Goal: Navigation & Orientation: Find specific page/section

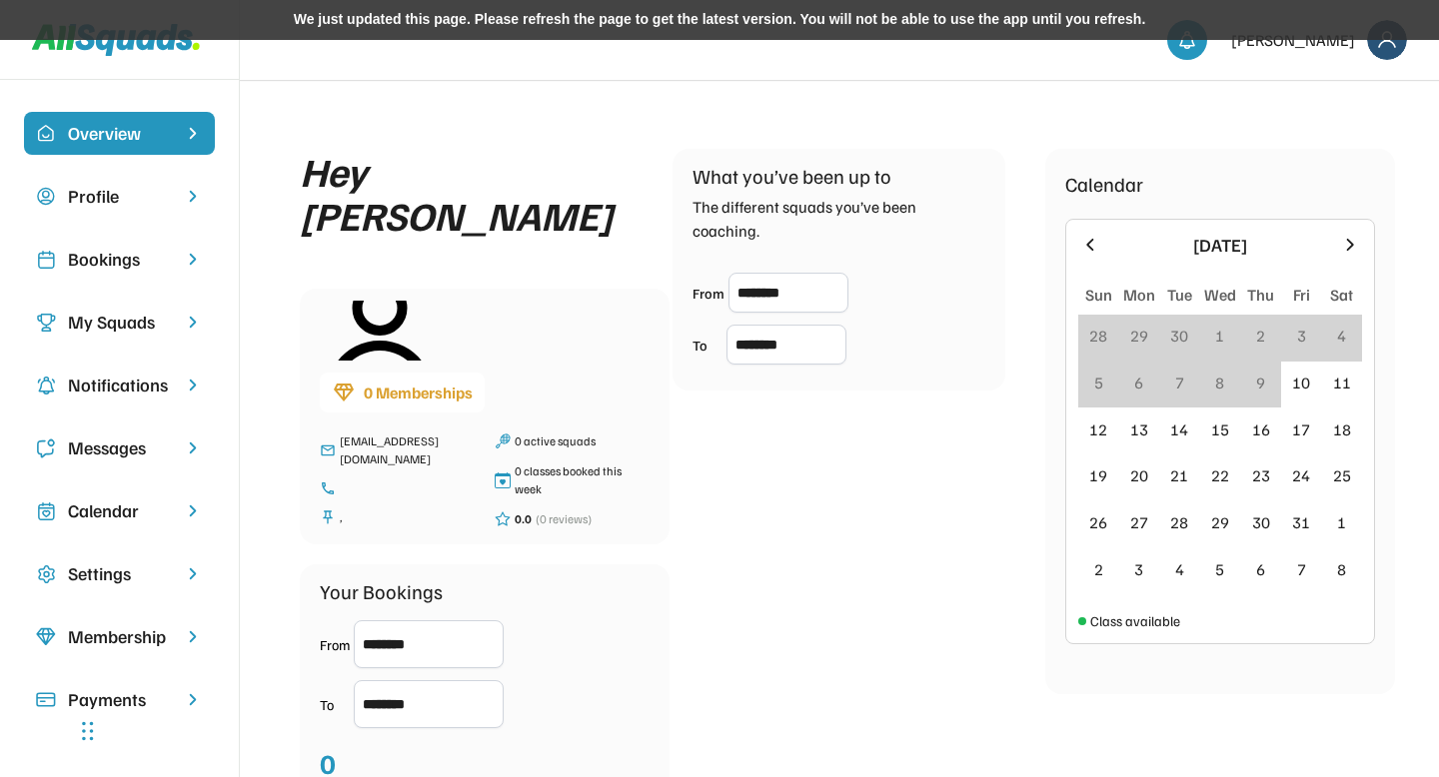
click at [405, 14] on div "We just updated this page. Please refresh the page to get the latest version. Y…" at bounding box center [719, 20] width 1439 height 40
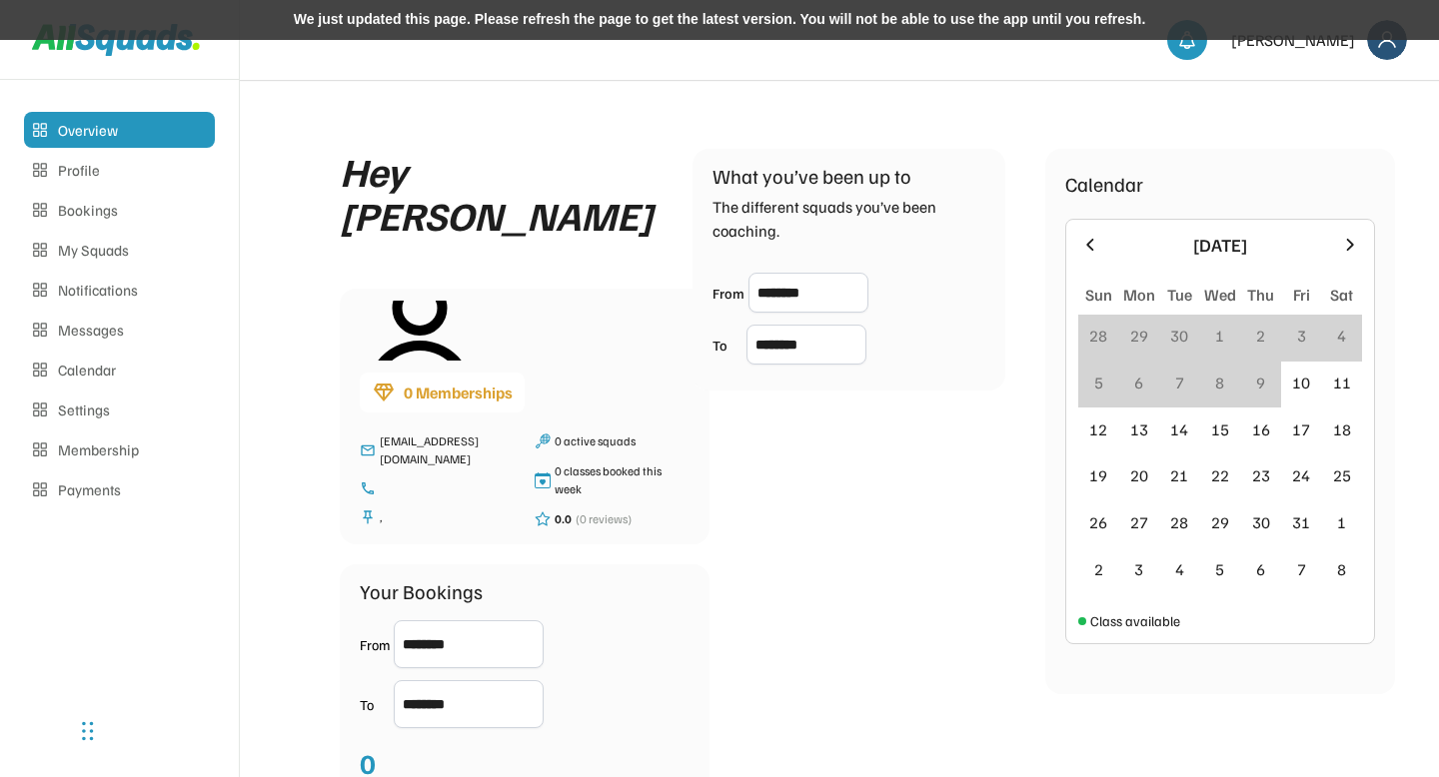
click at [378, 23] on div "We just updated this page. Please refresh the page to get the latest version. Y…" at bounding box center [719, 20] width 1439 height 40
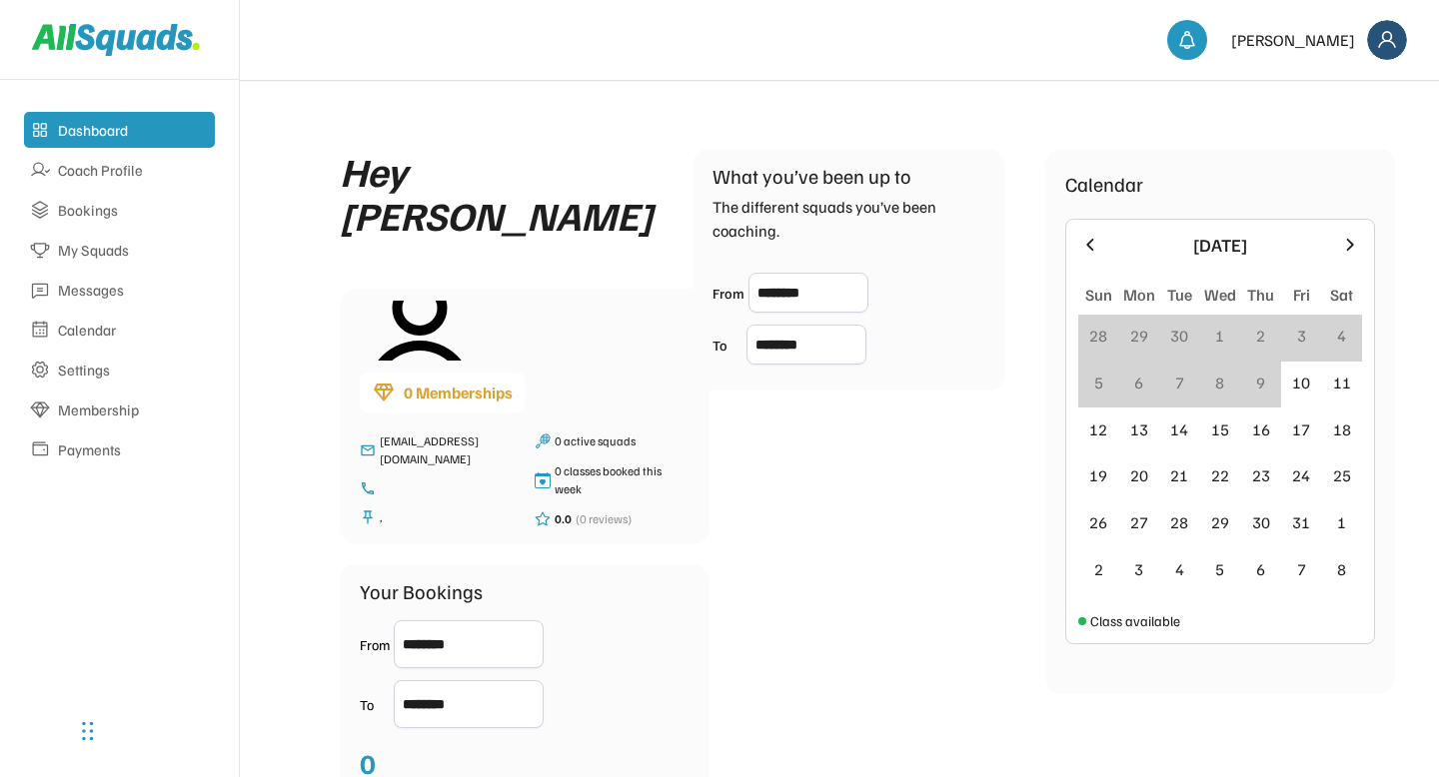
click at [119, 168] on div "Coach Profile" at bounding box center [133, 170] width 151 height 19
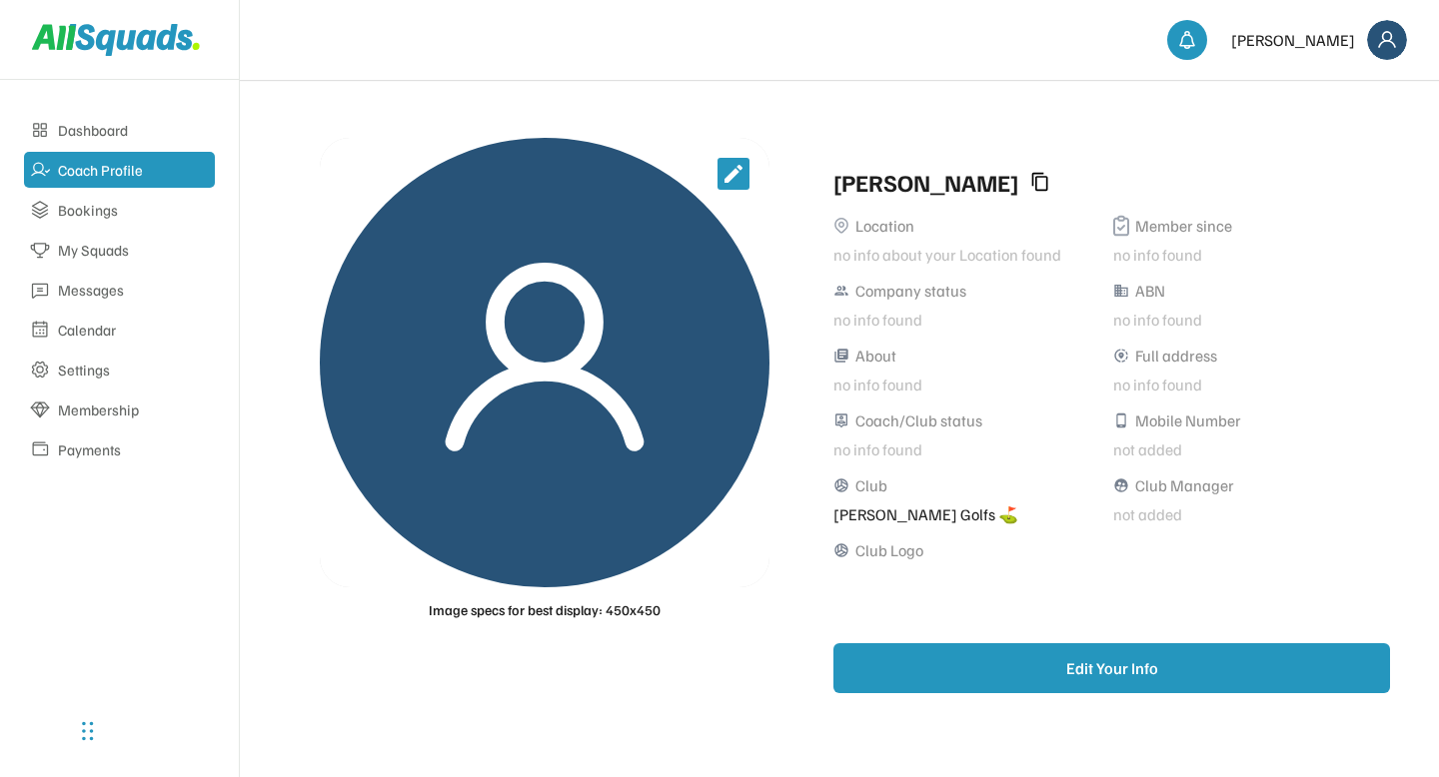
click at [92, 207] on div "Bookings" at bounding box center [133, 210] width 151 height 19
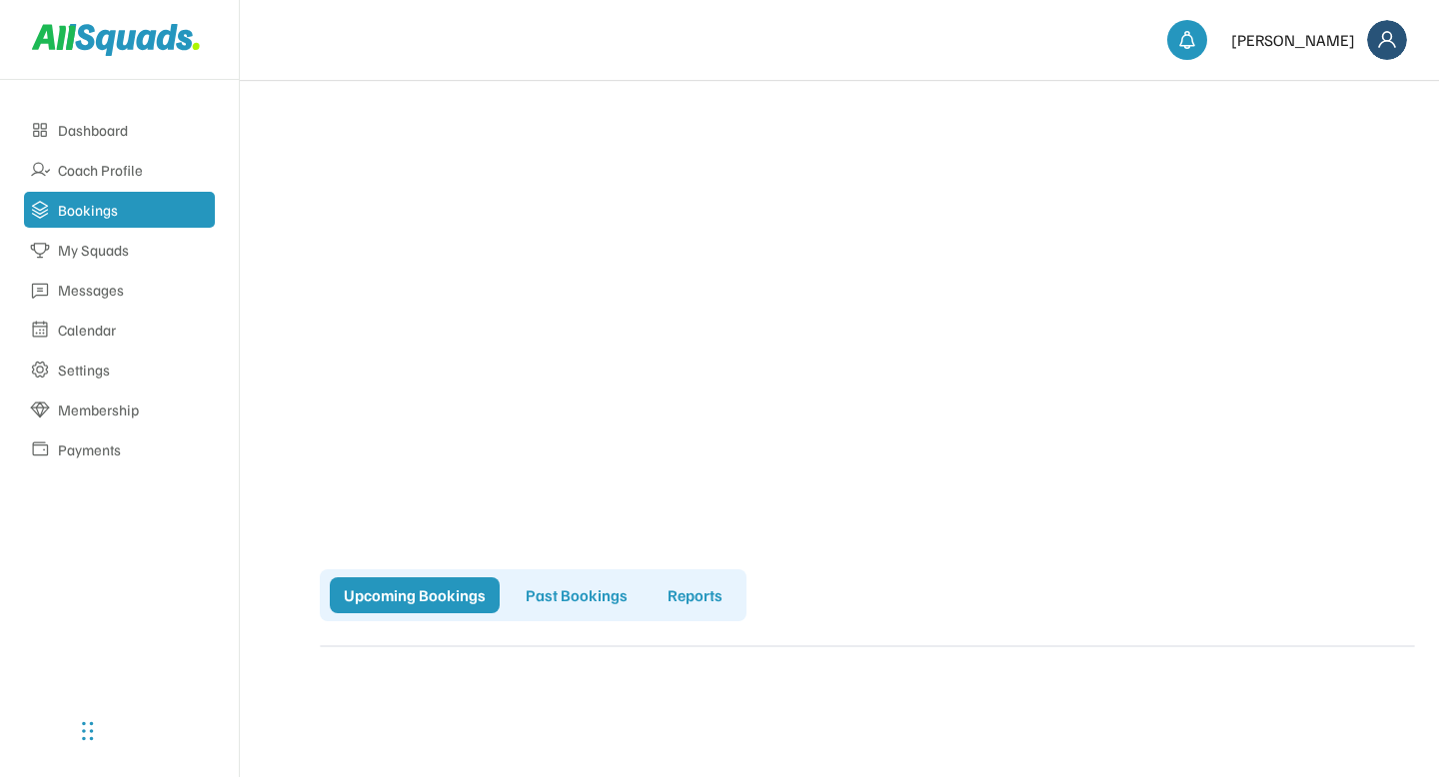
click at [94, 247] on div "My Squads" at bounding box center [133, 250] width 151 height 19
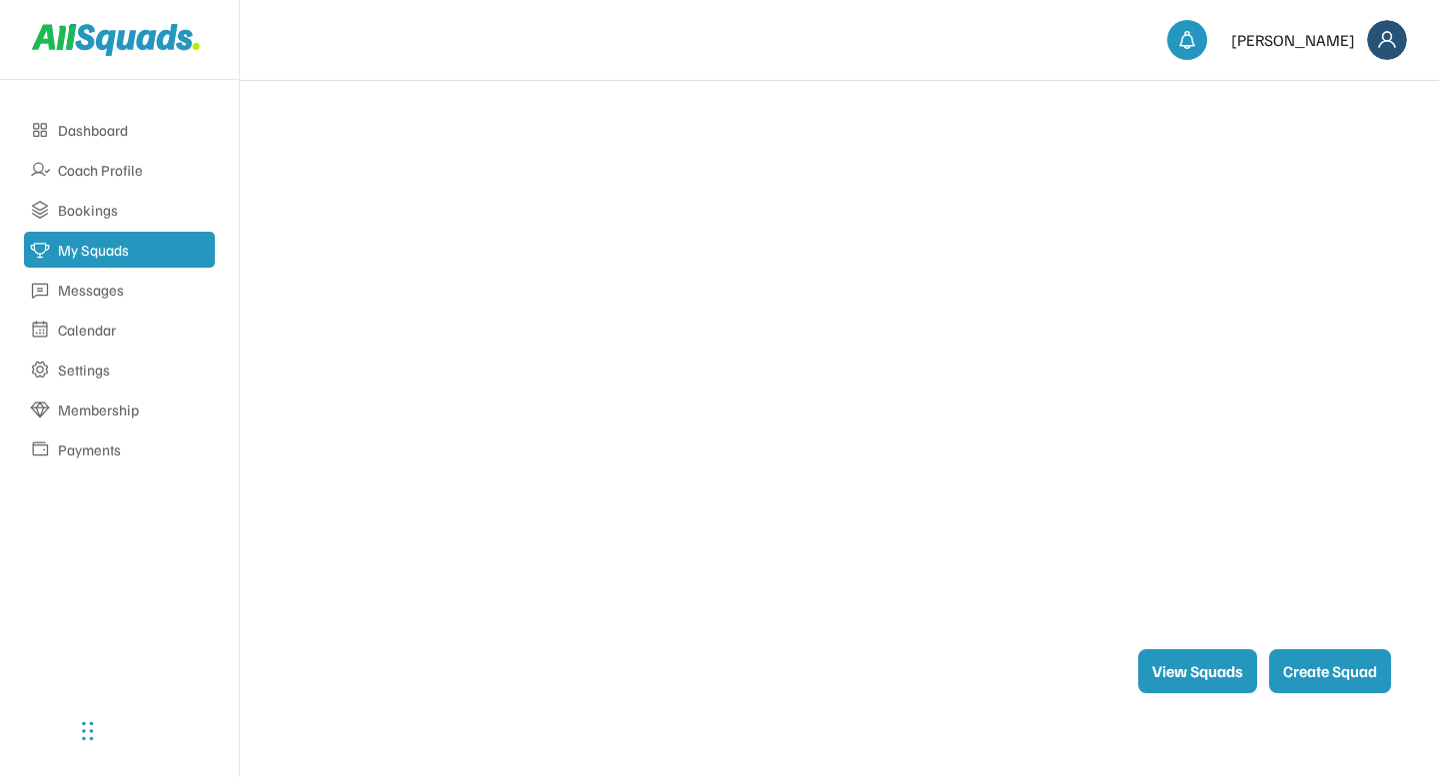
click at [94, 293] on div "Messages" at bounding box center [133, 290] width 151 height 19
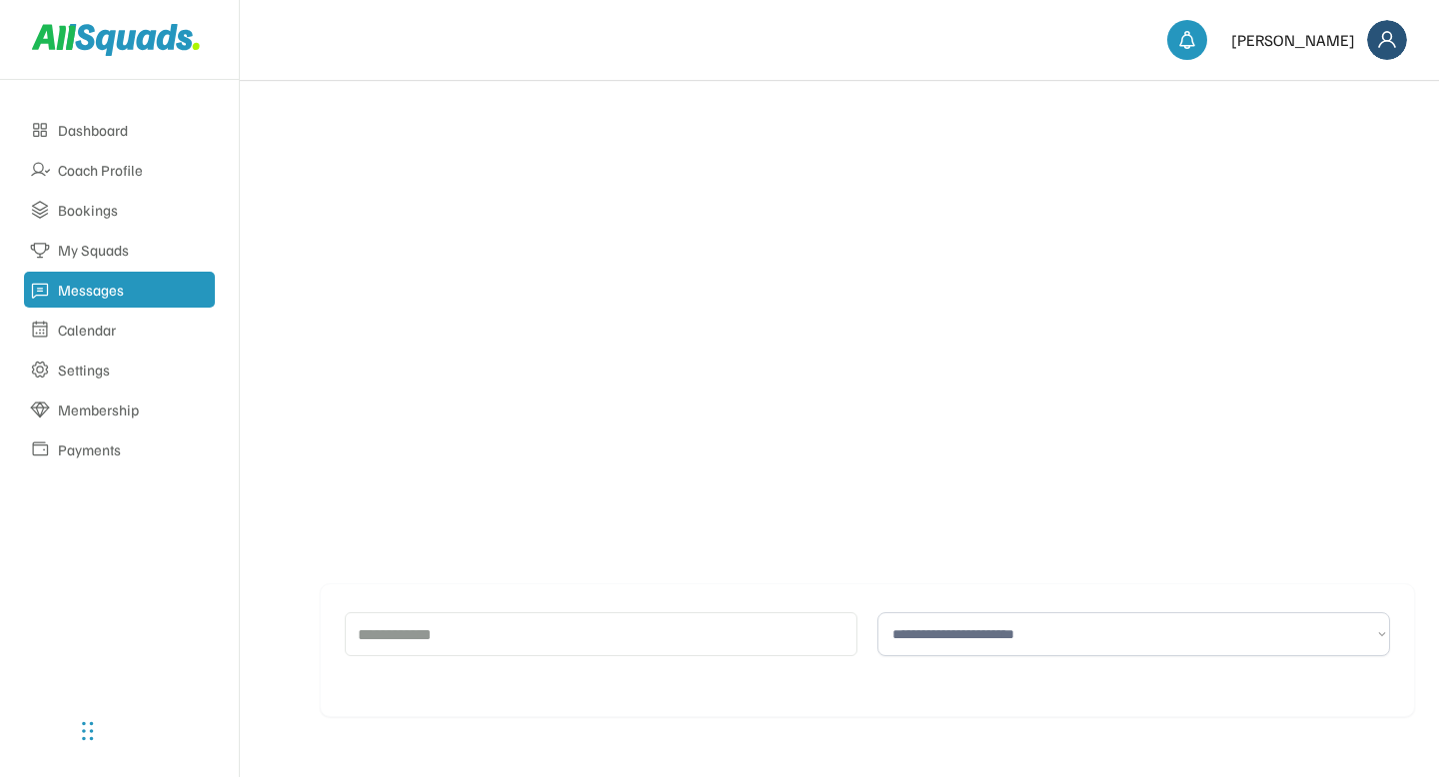
click at [97, 332] on div "Calendar" at bounding box center [133, 330] width 151 height 19
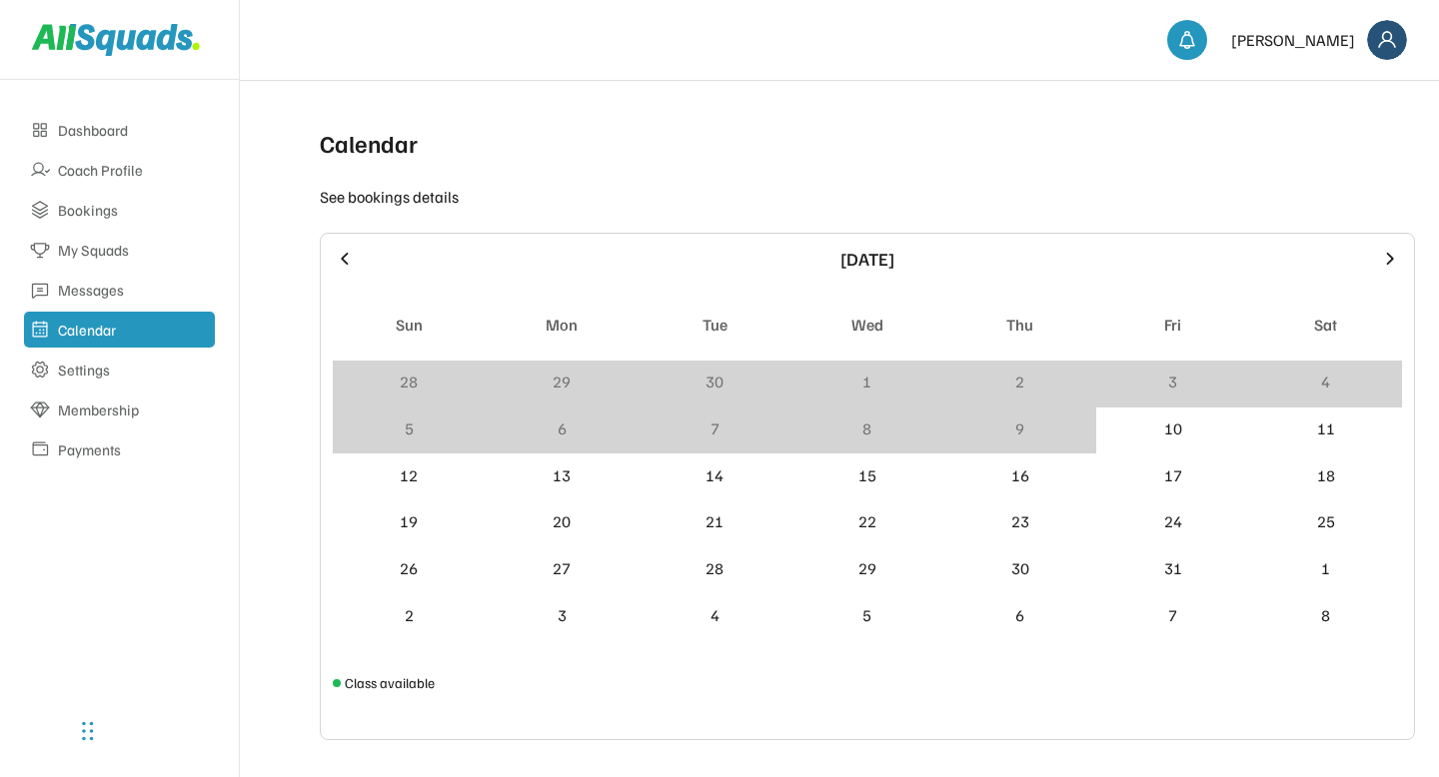
click at [109, 409] on div "Membership" at bounding box center [133, 410] width 151 height 19
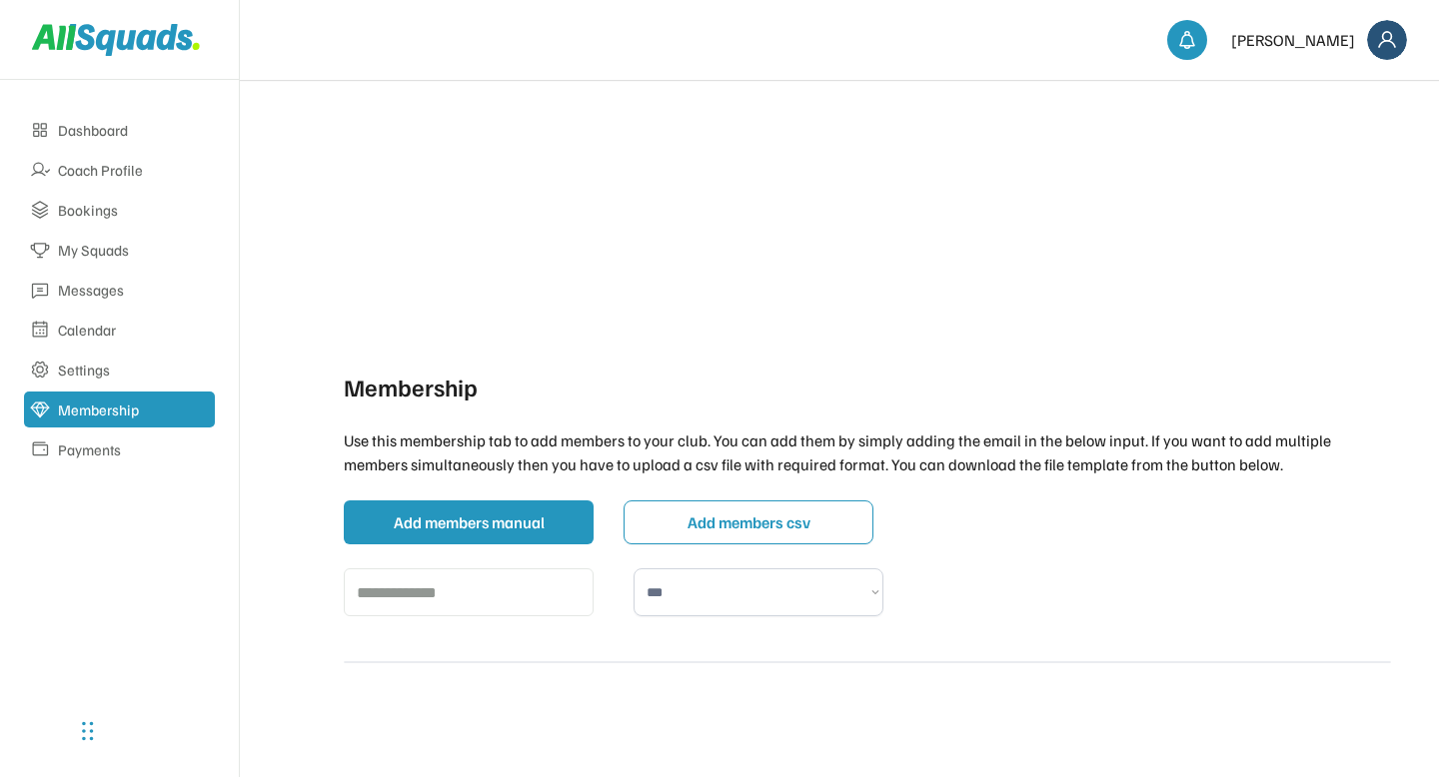
click at [104, 451] on div "Payments" at bounding box center [133, 450] width 151 height 19
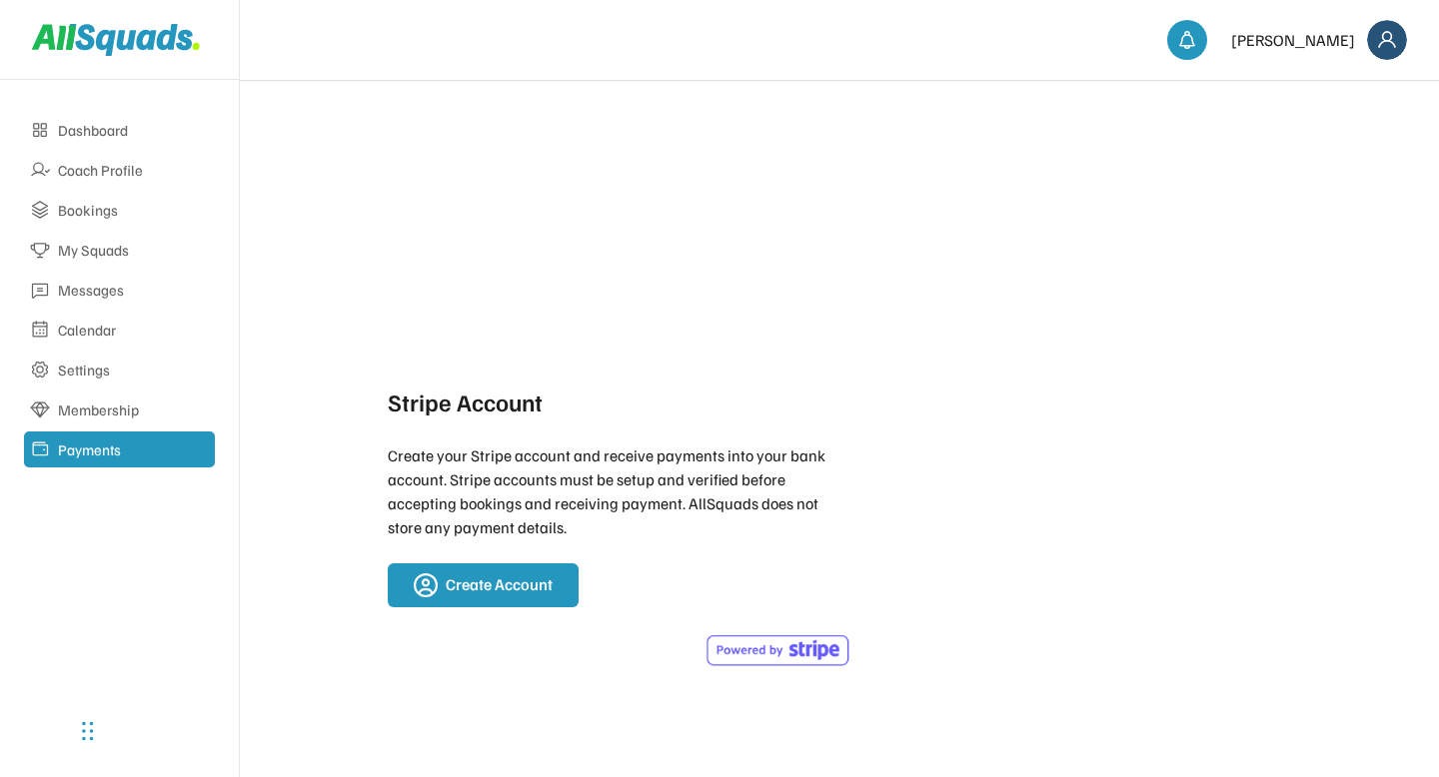
click at [96, 171] on div "Coach Profile" at bounding box center [133, 170] width 151 height 19
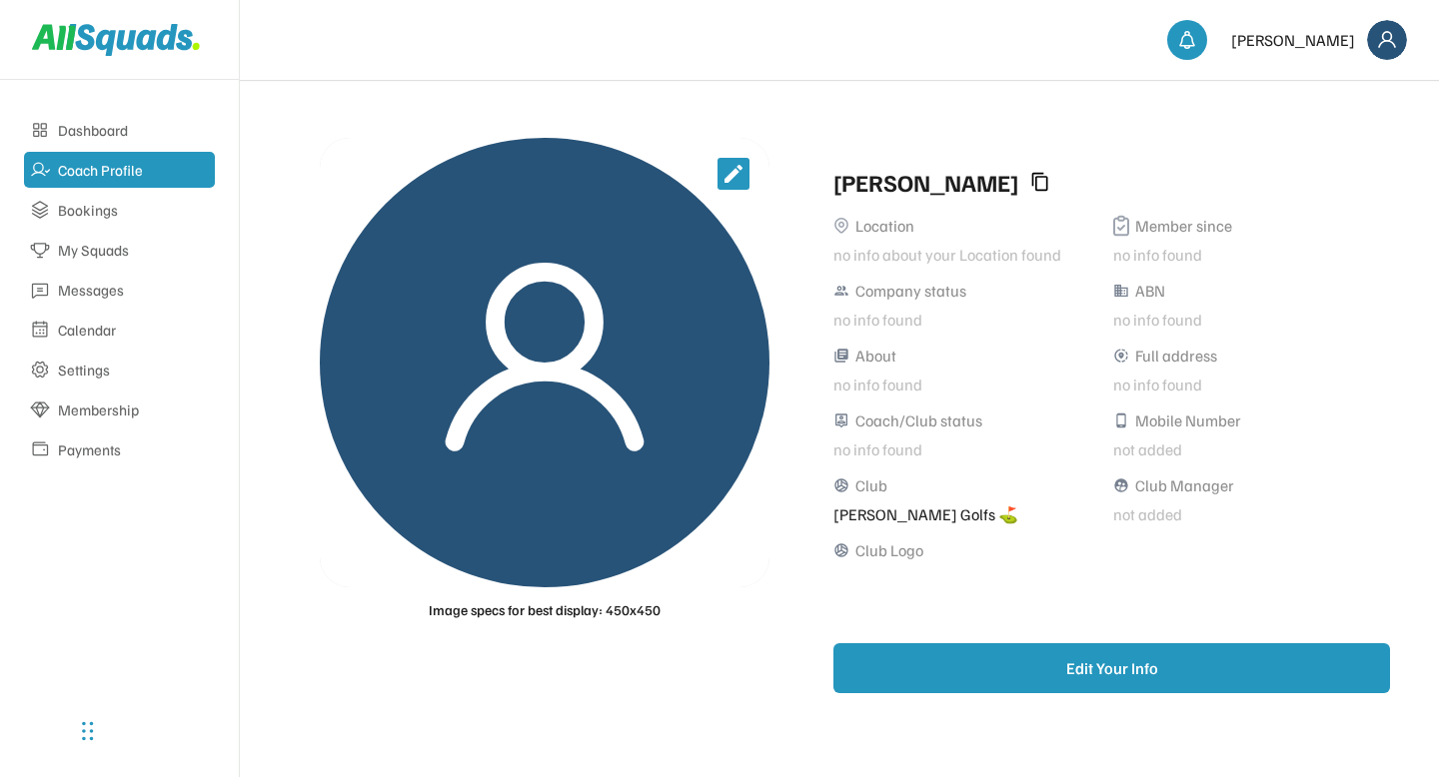
click at [78, 529] on div "Dashboard Coach Profile Bookings My Squads Messages Calendar Settings Membershi…" at bounding box center [119, 428] width 239 height 697
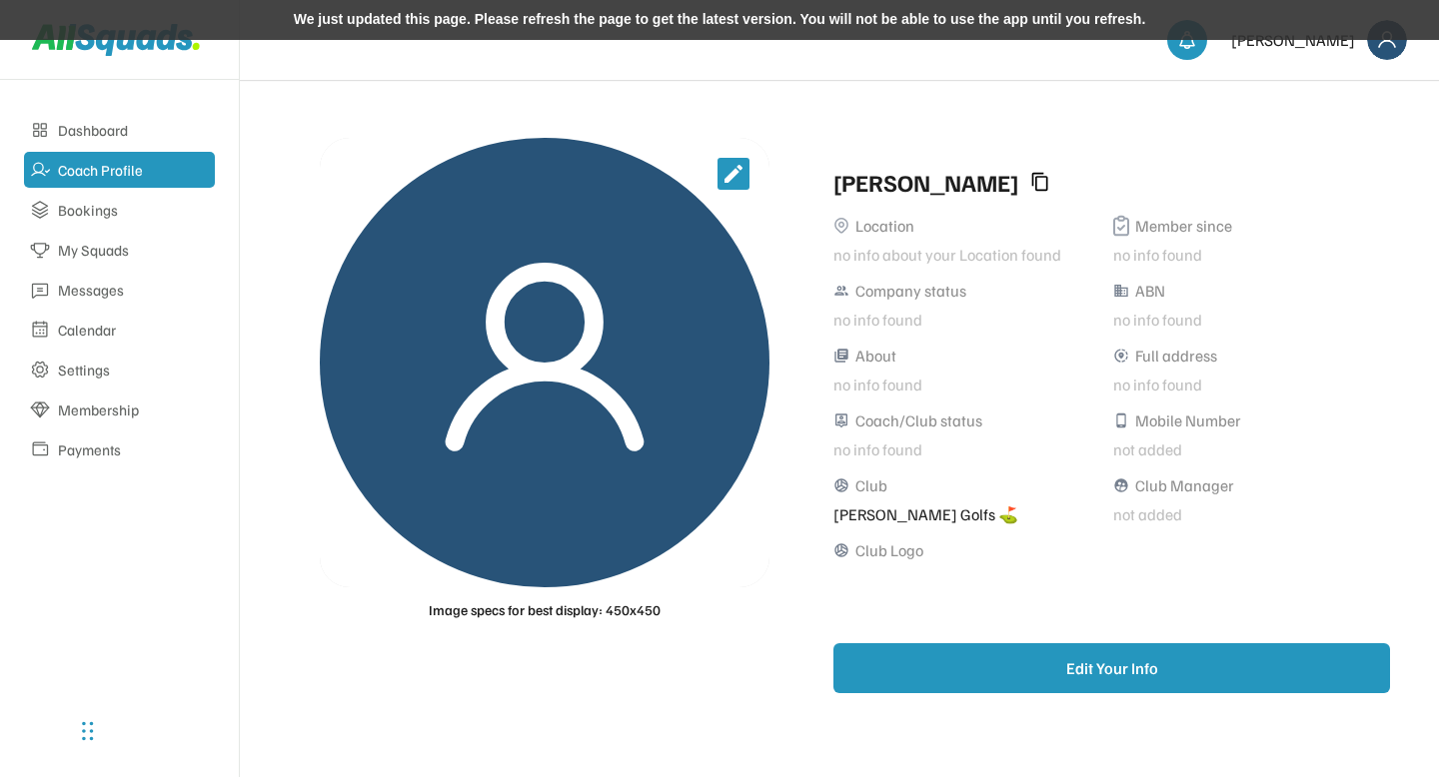
click at [509, 27] on div "We just updated this page. Please refresh the page to get the latest version. Y…" at bounding box center [719, 20] width 1439 height 40
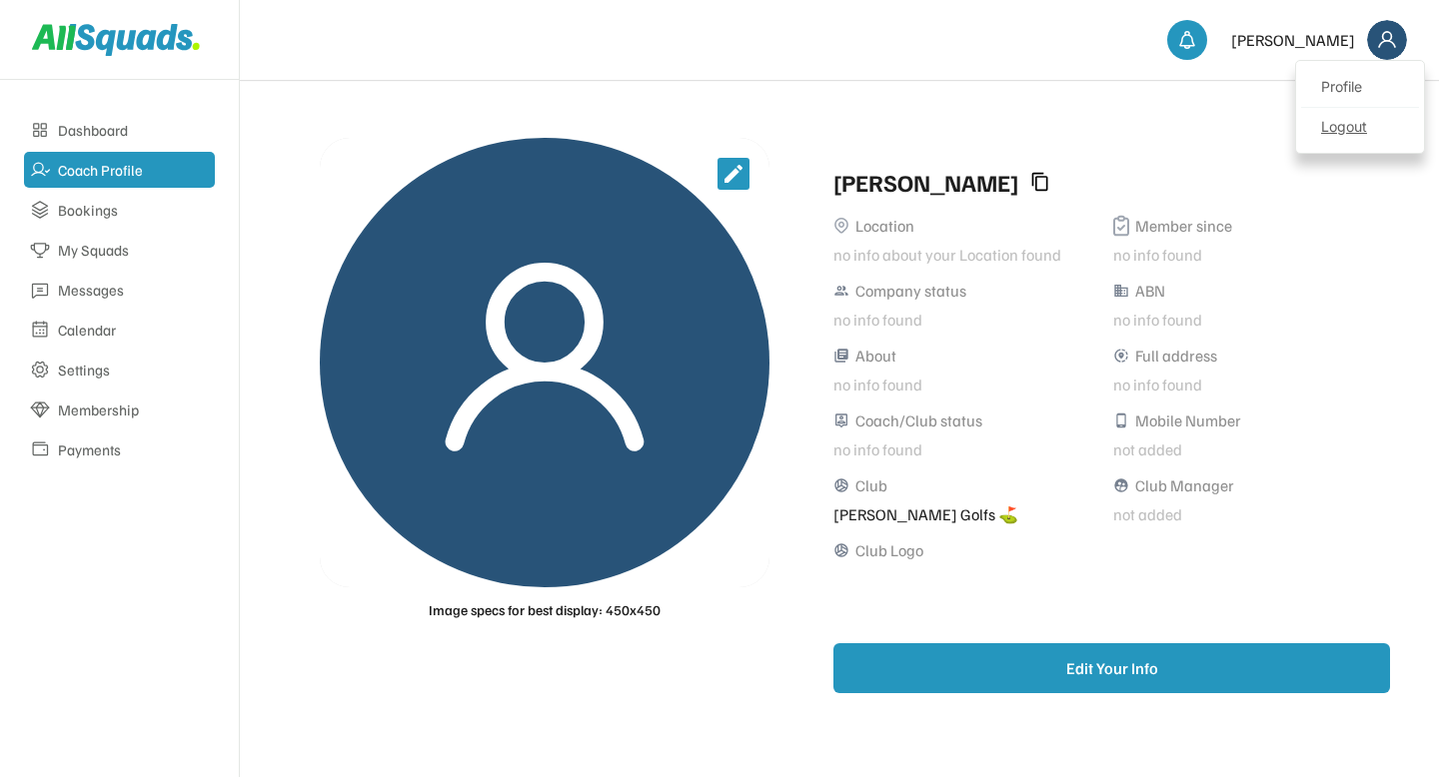
click at [1342, 131] on div "Logout" at bounding box center [1360, 128] width 118 height 40
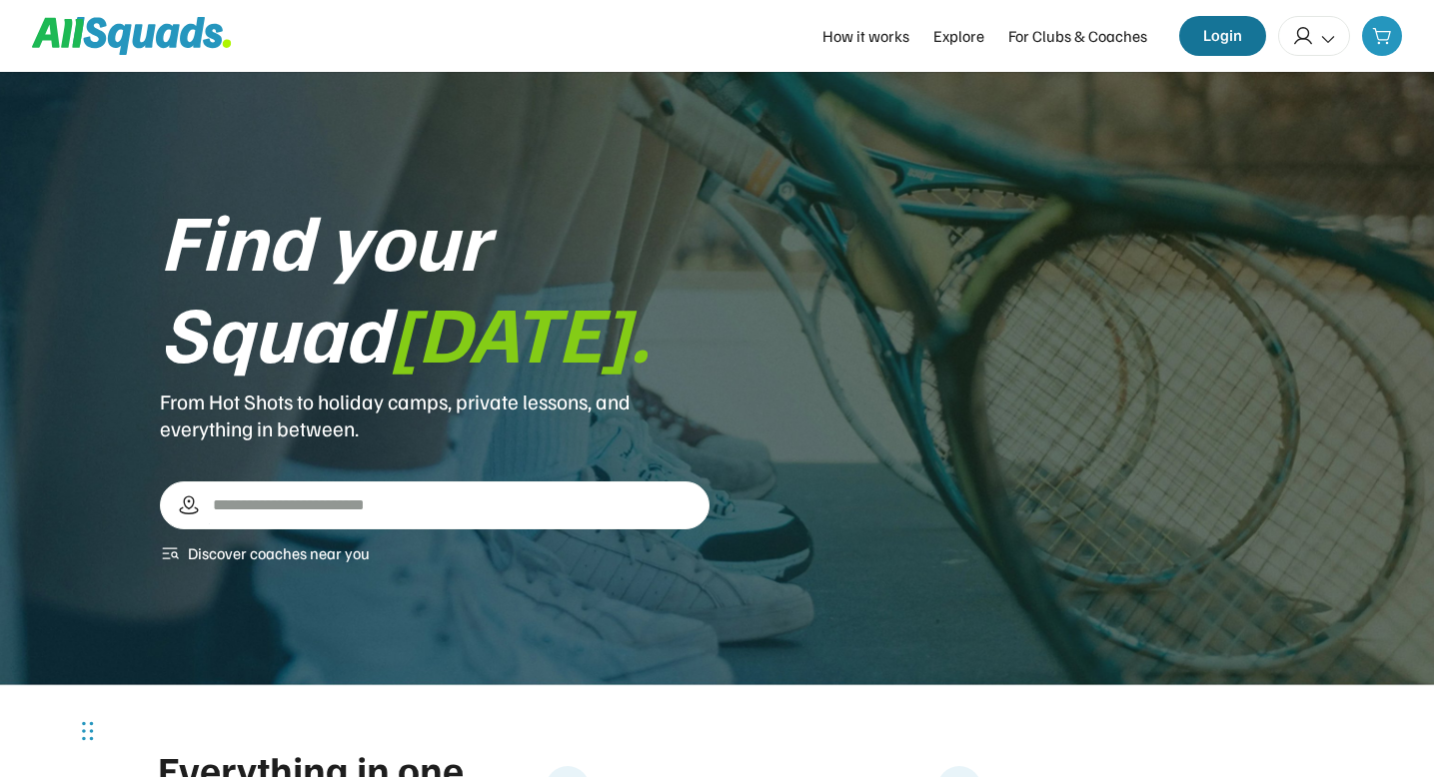
click at [1214, 43] on button "Login" at bounding box center [1222, 36] width 87 height 40
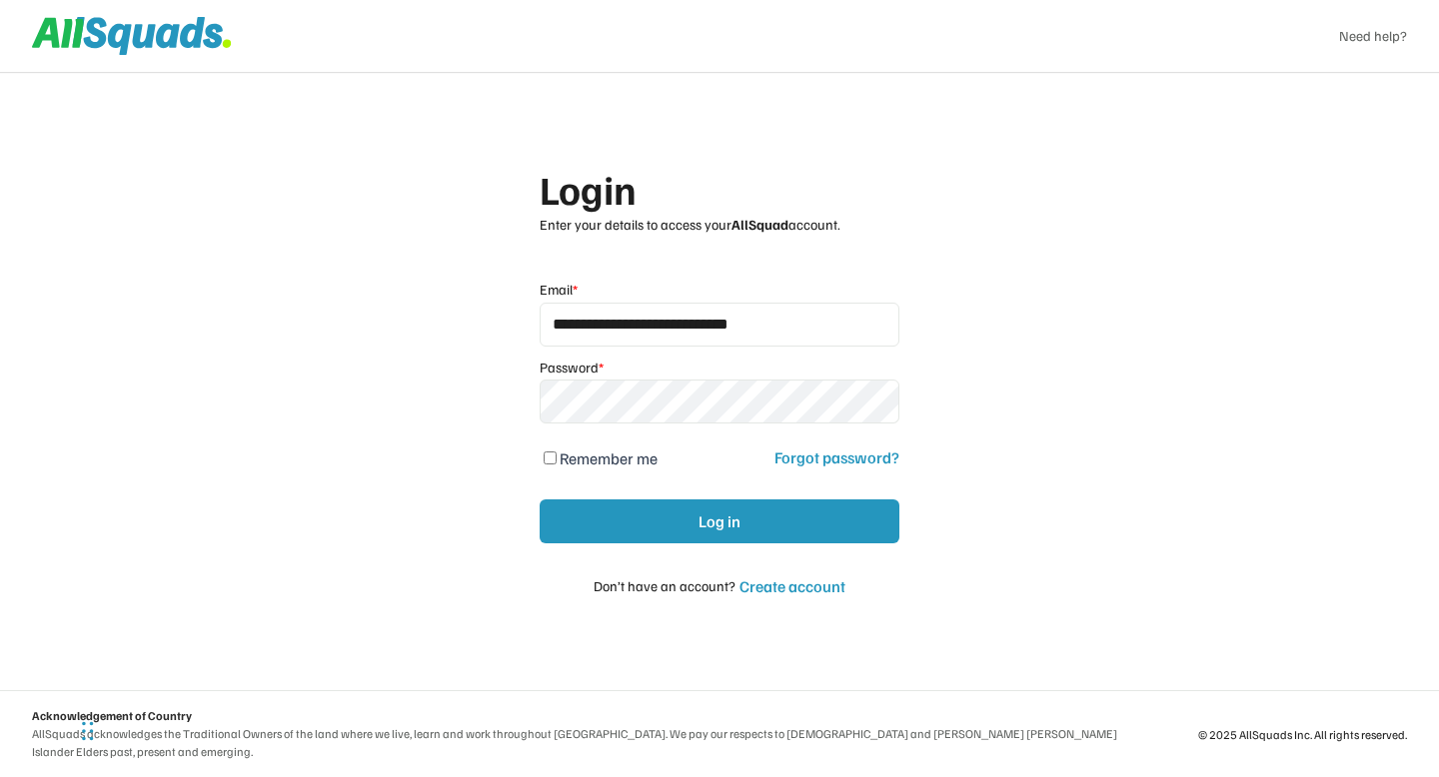
click at [671, 337] on input "**********" at bounding box center [720, 325] width 360 height 44
type input "**********"
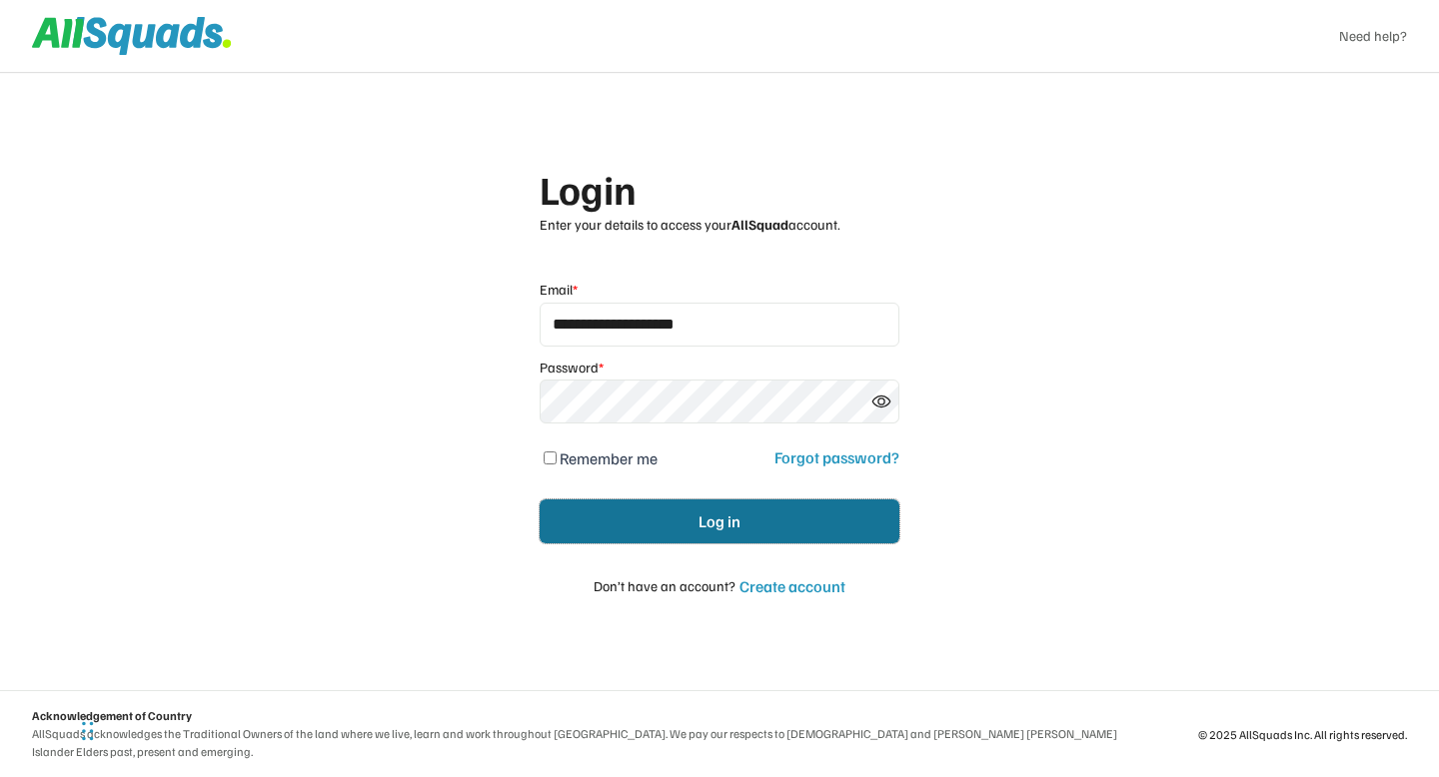
click at [603, 510] on button "Log in" at bounding box center [720, 522] width 360 height 44
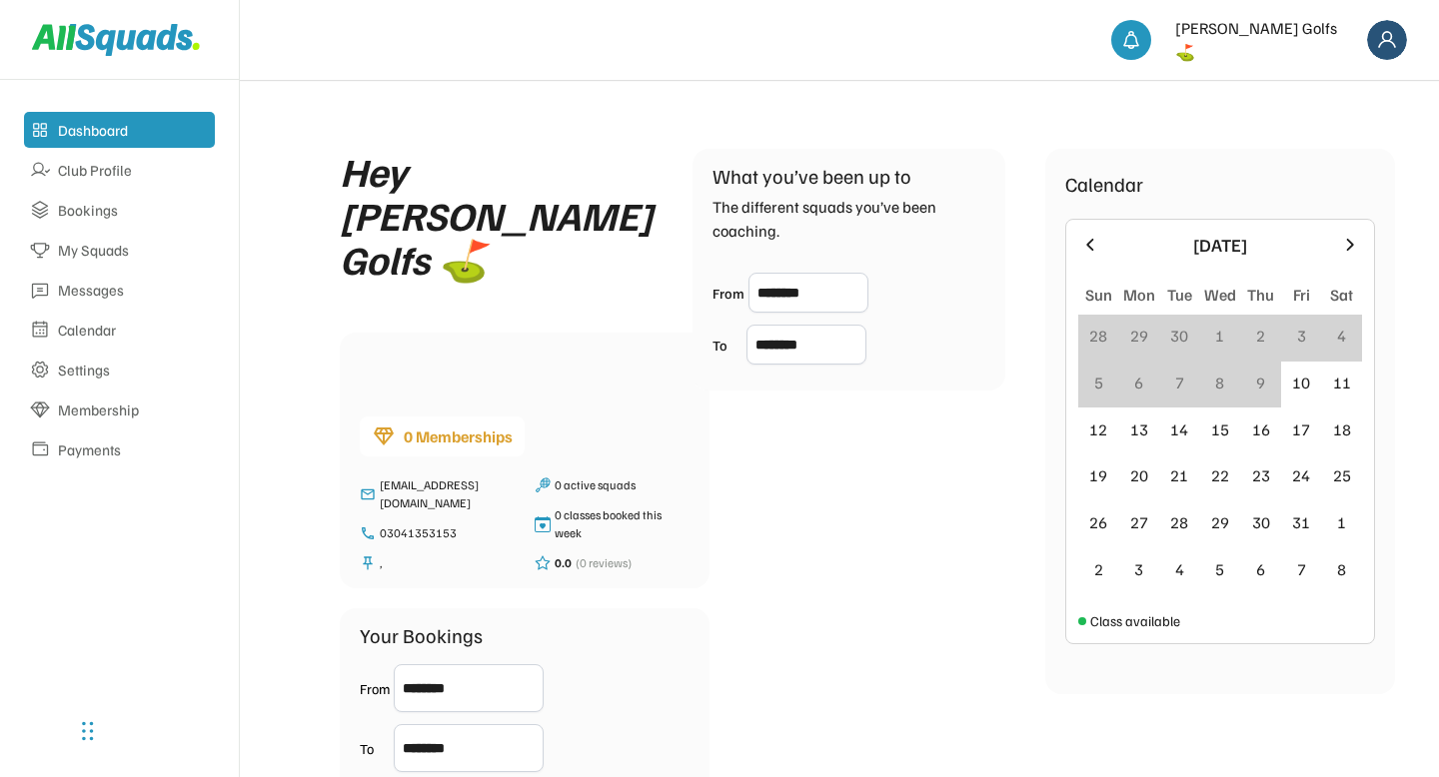
click at [105, 172] on div "Club Profile" at bounding box center [133, 170] width 151 height 19
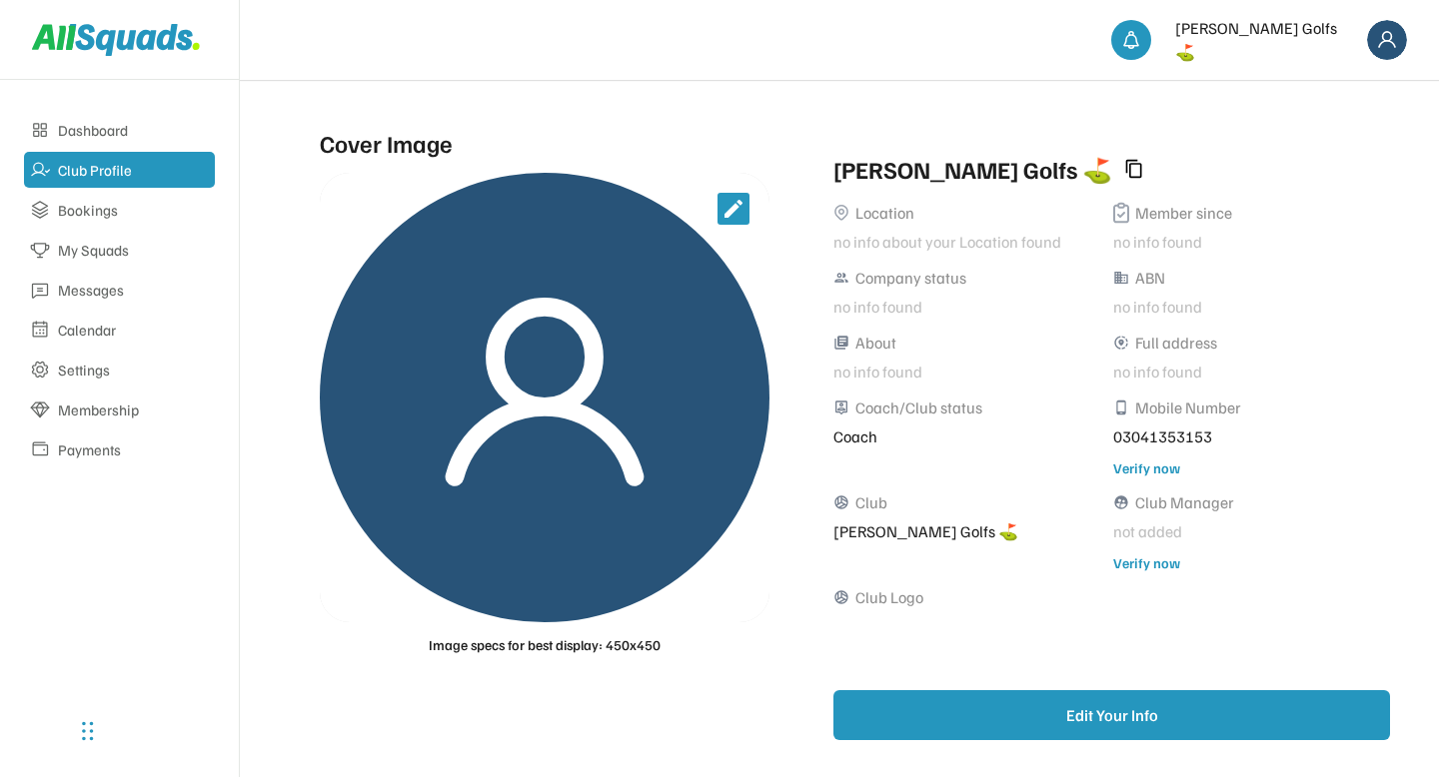
click at [159, 583] on div "Dashboard Club Profile Bookings My Squads Messages Calendar Settings Membership…" at bounding box center [119, 428] width 239 height 697
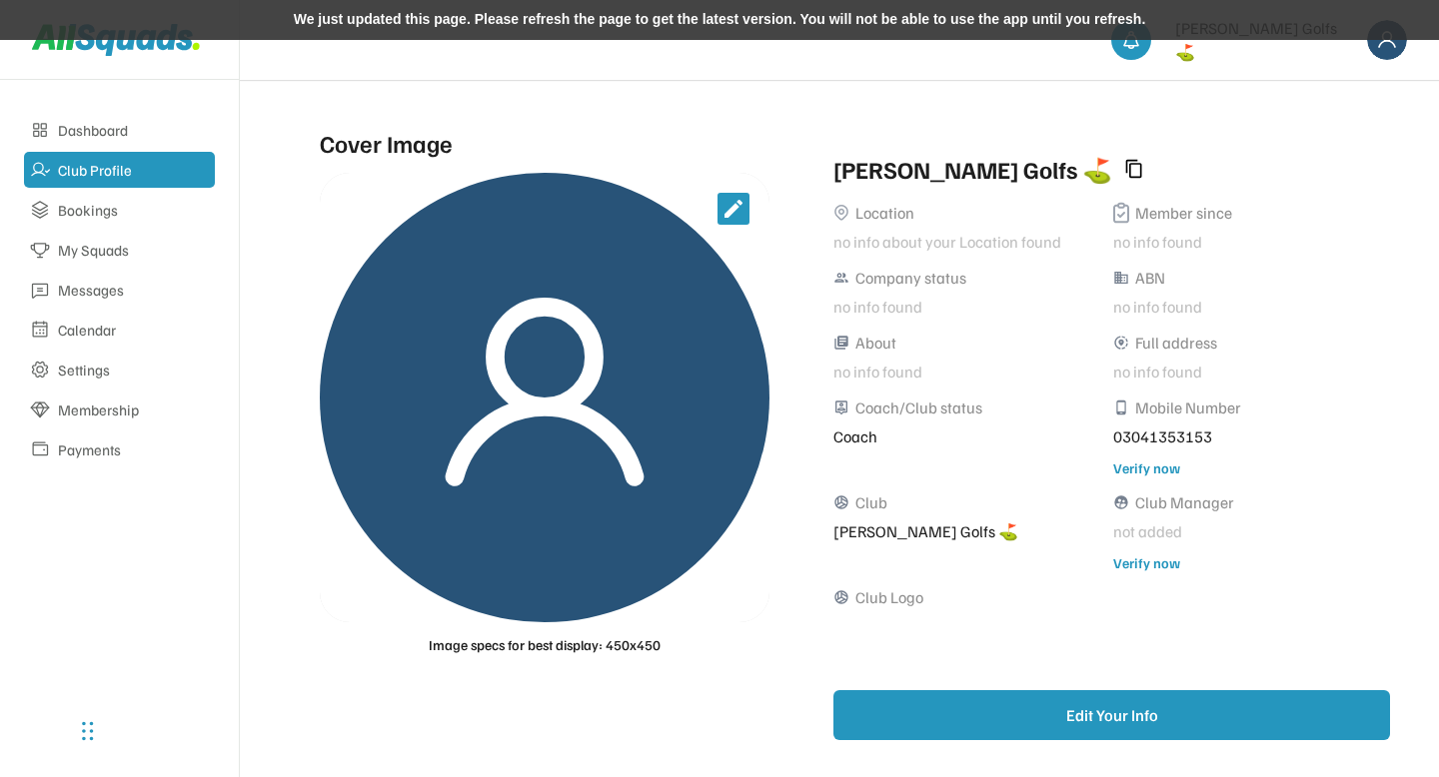
click at [441, 19] on div "We just updated this page. Please refresh the page to get the latest version. Y…" at bounding box center [719, 20] width 1439 height 40
